Goal: Navigation & Orientation: Find specific page/section

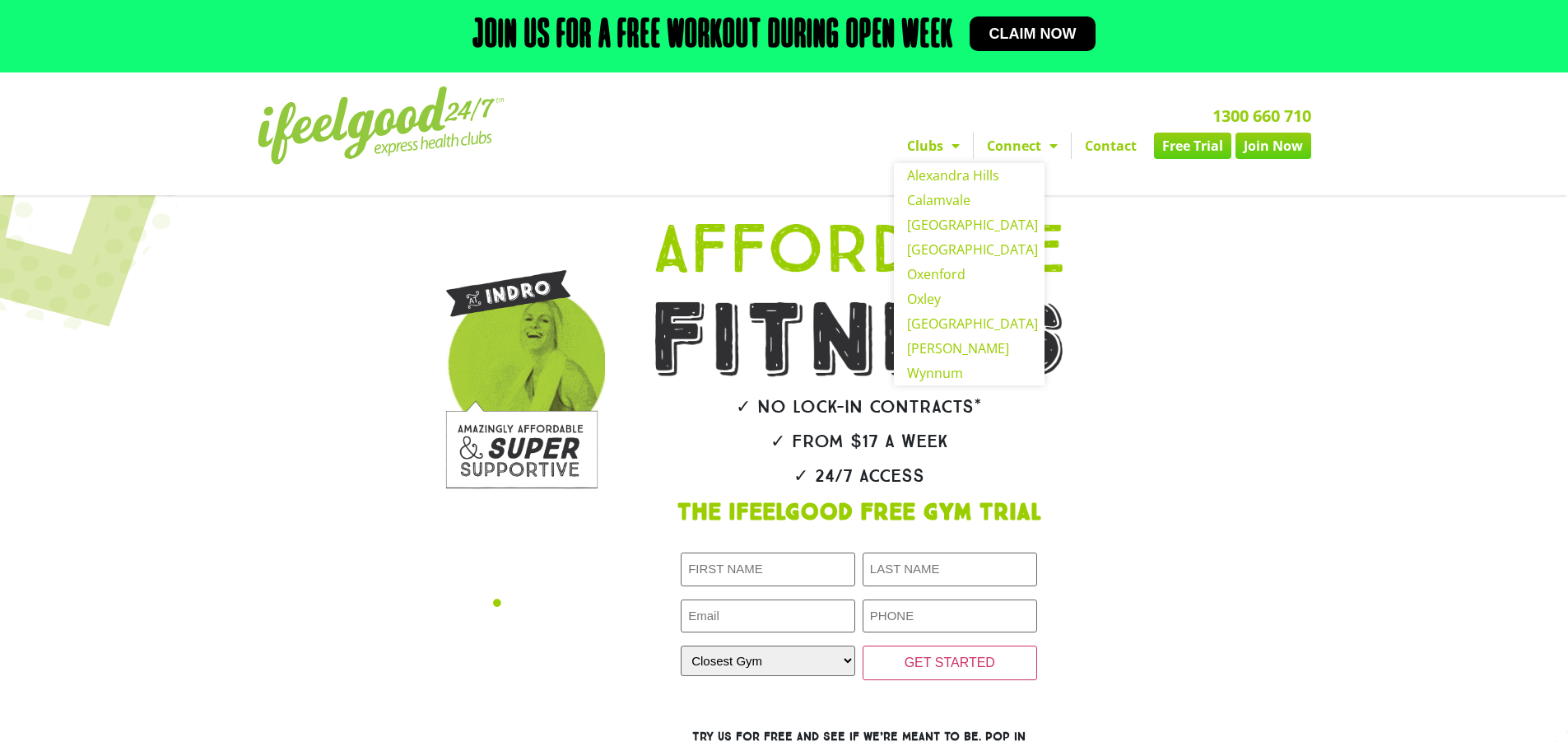
click at [925, 152] on link "Clubs" at bounding box center [933, 145] width 79 height 27
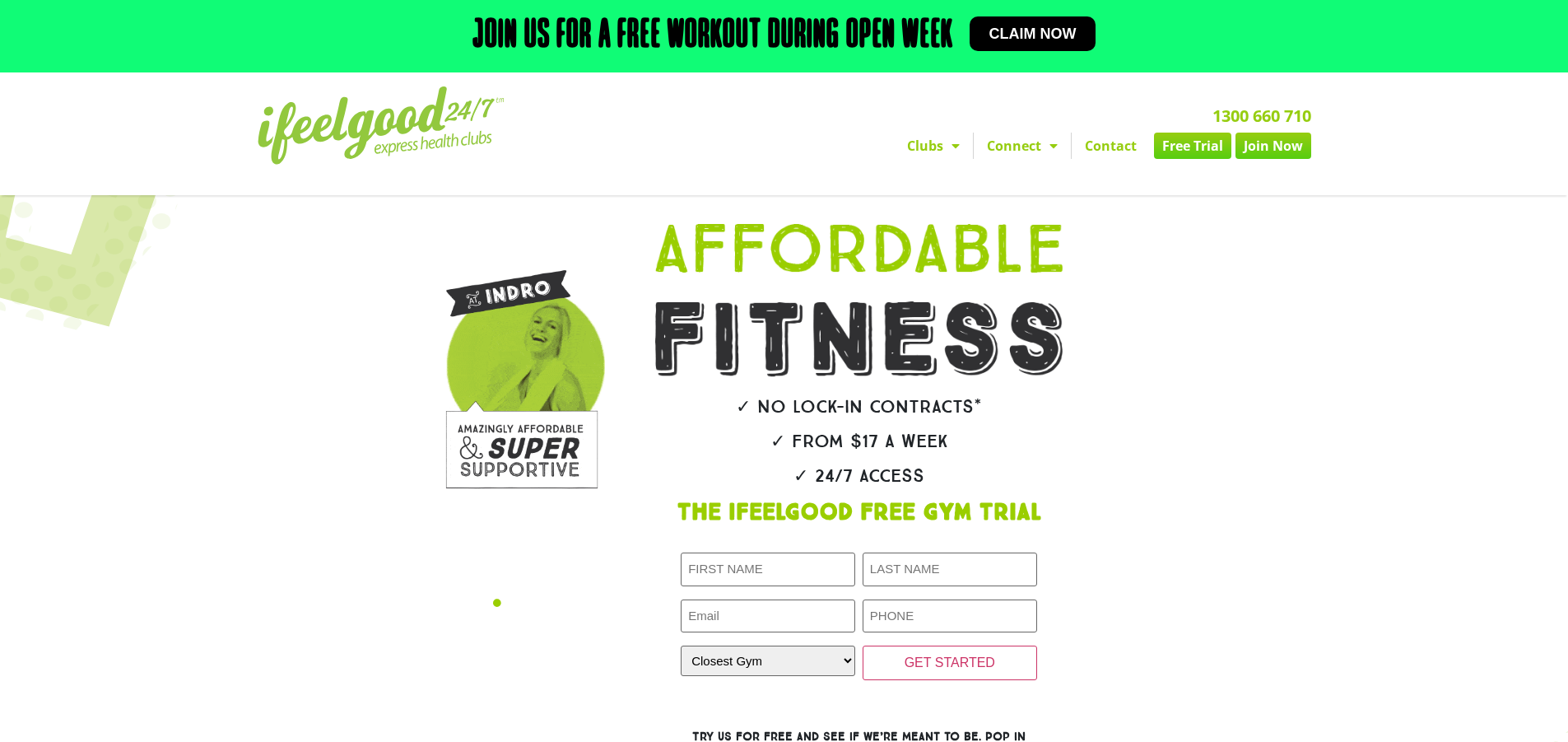
click at [945, 140] on span "Menu" at bounding box center [951, 146] width 16 height 29
click at [947, 141] on span "Menu" at bounding box center [951, 146] width 16 height 29
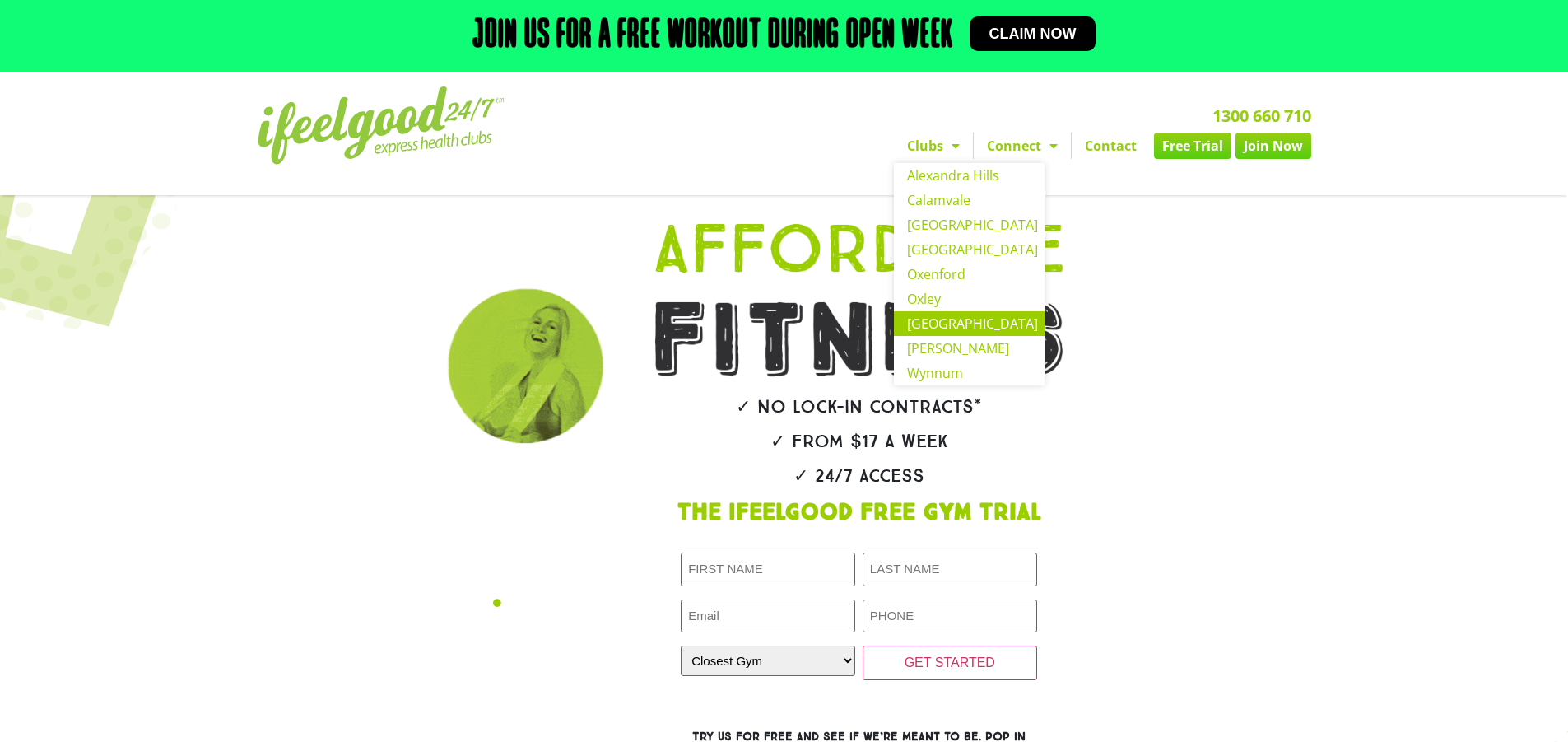
click at [931, 333] on link "[GEOGRAPHIC_DATA]" at bounding box center [969, 323] width 150 height 25
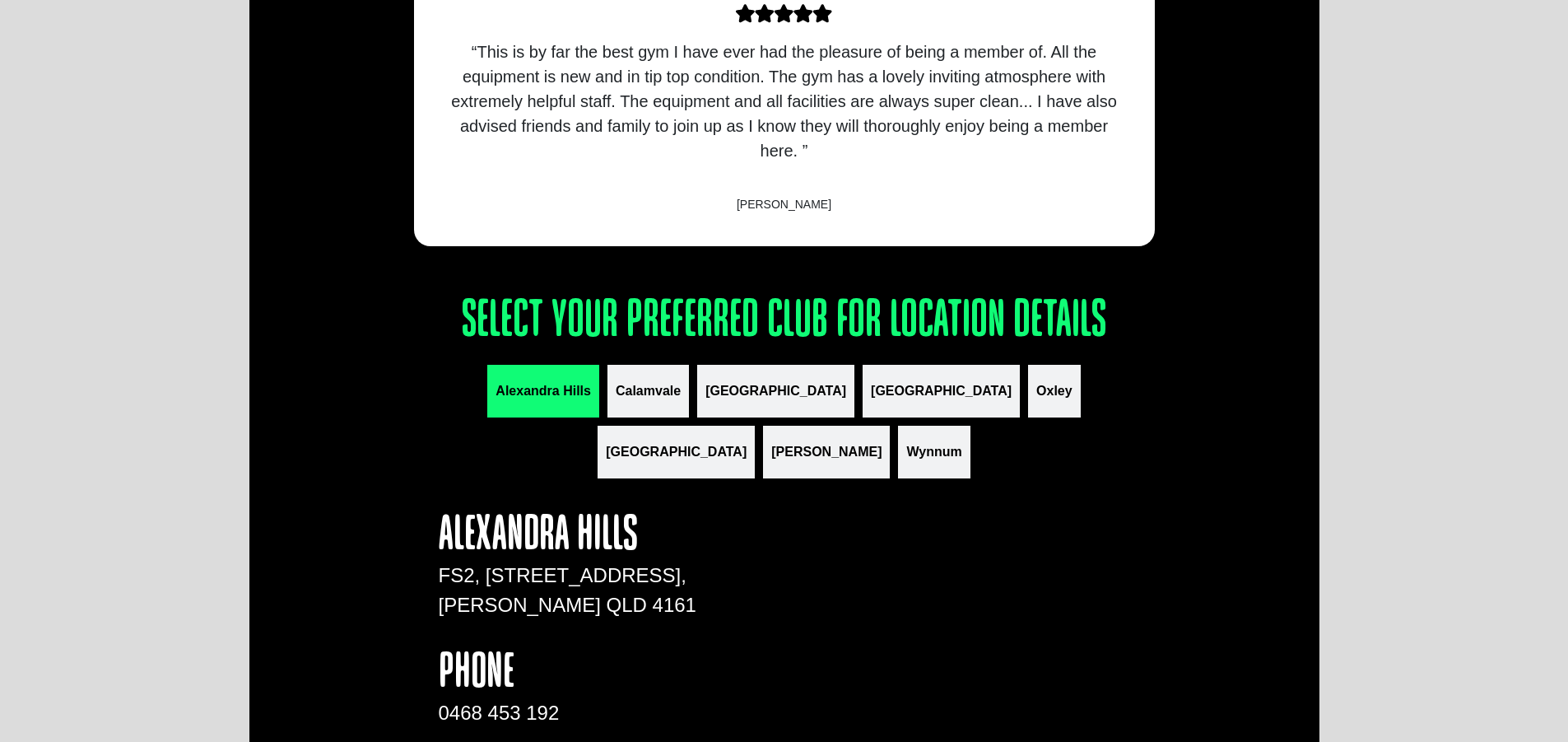
scroll to position [1729, 0]
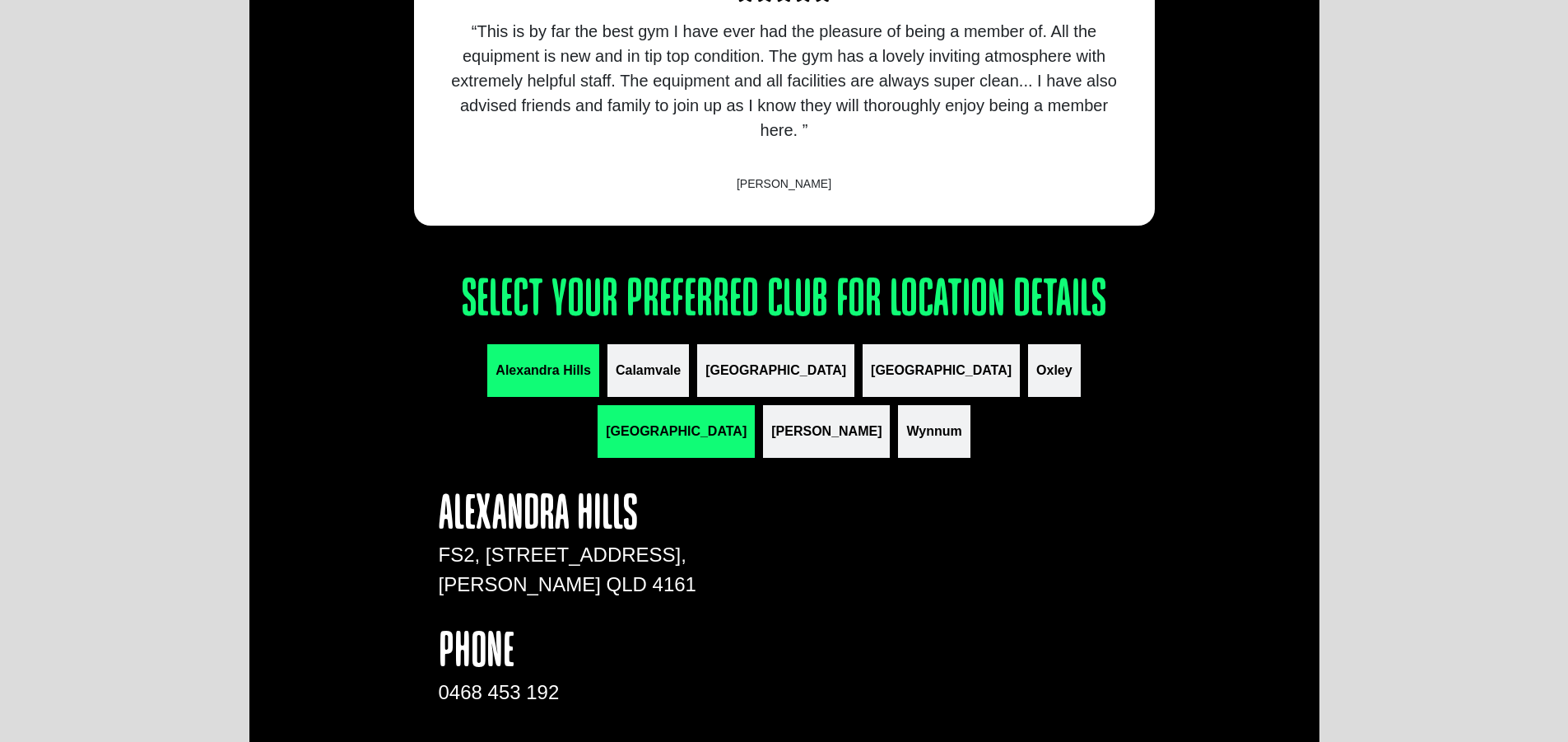
click at [747, 422] on span "[GEOGRAPHIC_DATA]" at bounding box center [676, 431] width 141 height 20
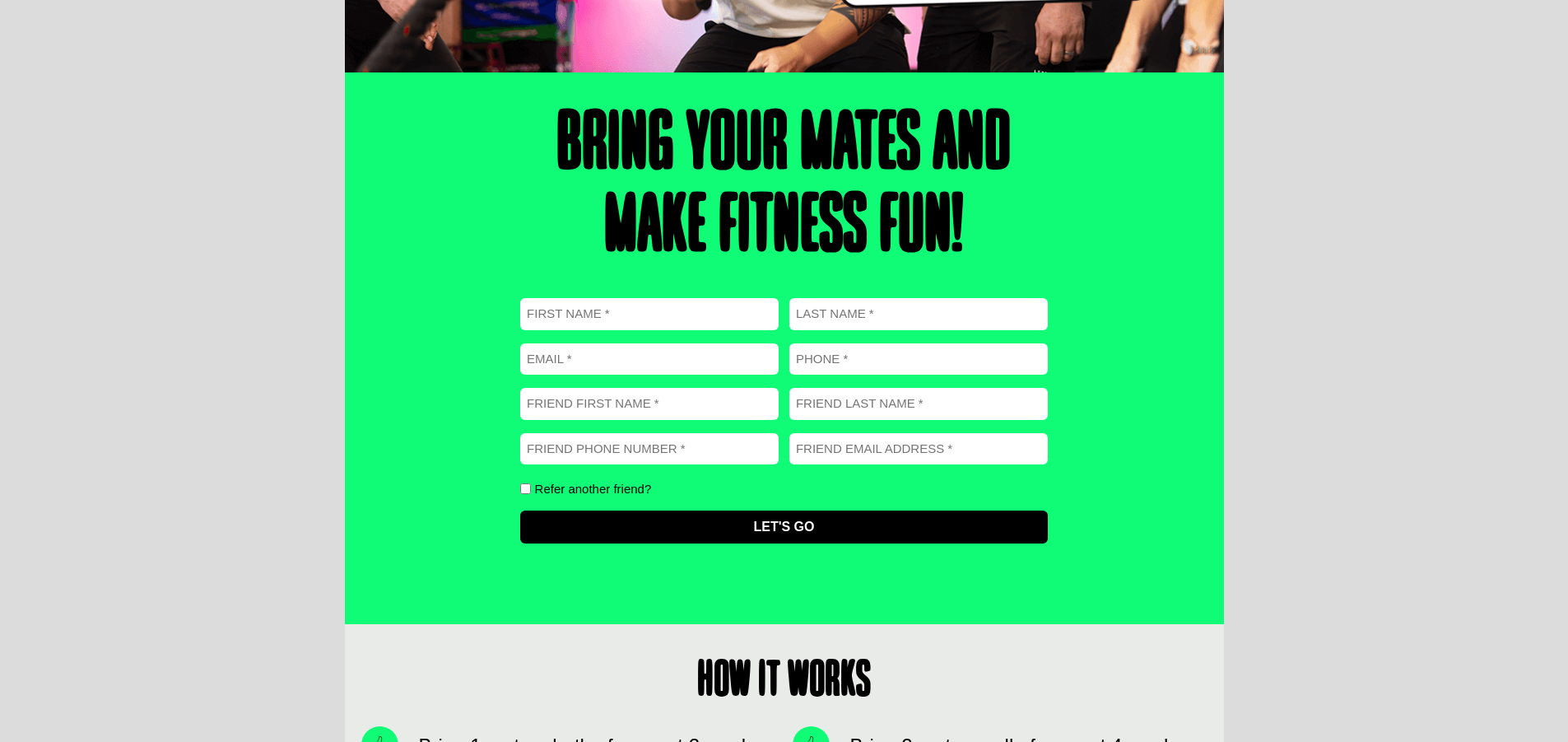
scroll to position [0, 0]
